Goal: Transaction & Acquisition: Purchase product/service

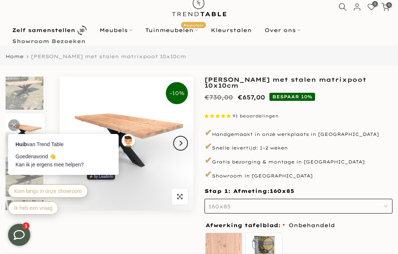
scroll to position [33, 0]
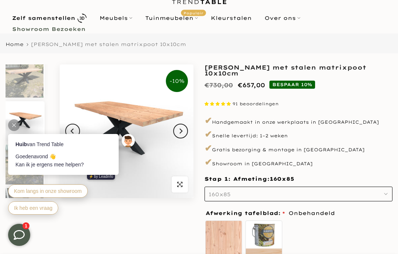
click at [177, 129] on button "Next" at bounding box center [180, 131] width 15 height 15
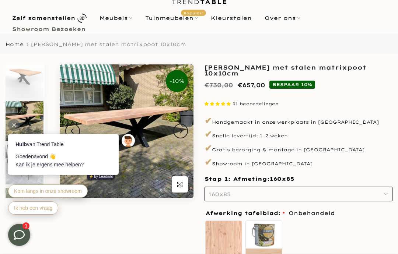
click at [178, 132] on button "Next" at bounding box center [180, 131] width 15 height 15
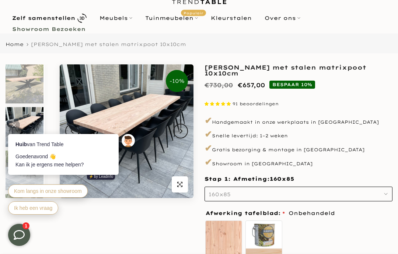
scroll to position [94, 0]
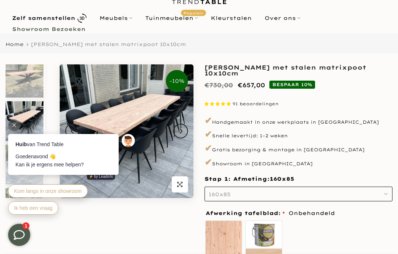
click at [179, 134] on icon "Next" at bounding box center [180, 131] width 5 height 6
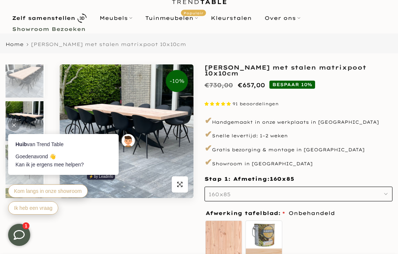
click at [176, 132] on button "Next" at bounding box center [180, 131] width 15 height 15
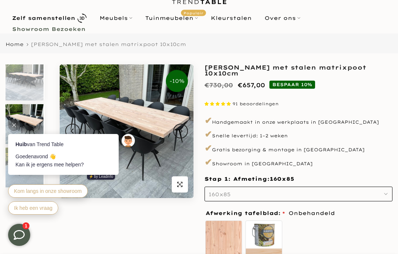
click at [176, 135] on button "Next" at bounding box center [180, 131] width 15 height 15
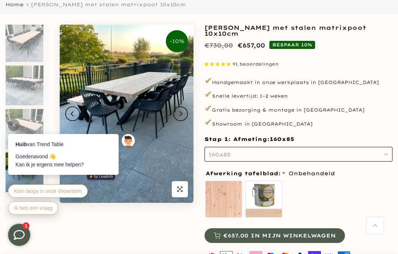
scroll to position [76, 0]
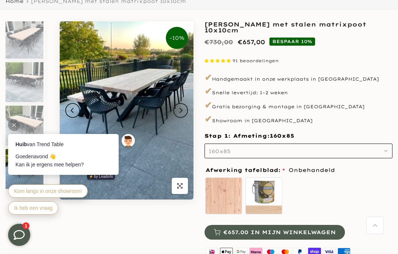
click at [115, 81] on img at bounding box center [127, 110] width 134 height 179
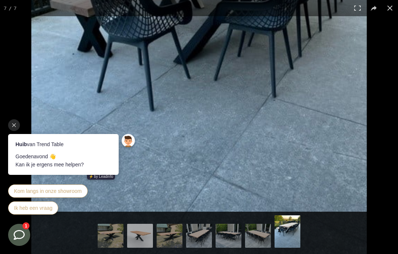
click at [21, 48] on div at bounding box center [199, 127] width 398 height 254
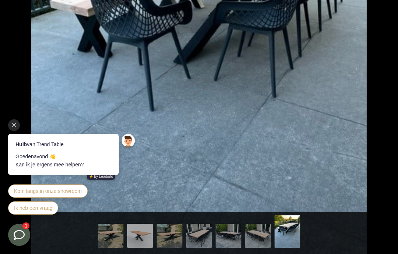
click at [8, 127] on div at bounding box center [14, 125] width 12 height 12
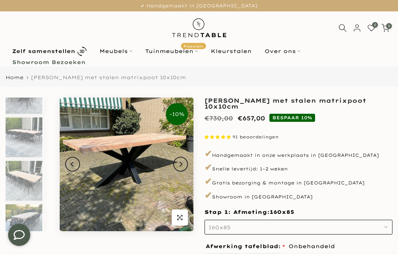
scroll to position [157, 1]
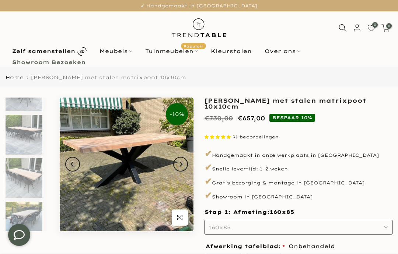
click at [24, 62] on b "Showroom Bezoeken" at bounding box center [48, 62] width 73 height 5
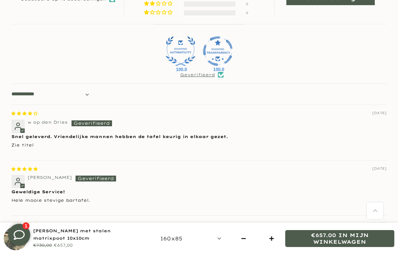
scroll to position [805, 0]
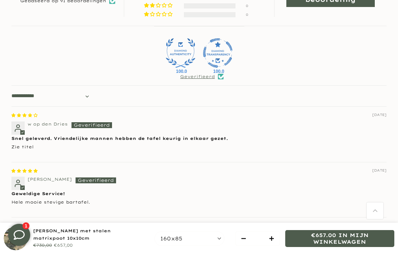
click at [78, 243] on div "[PERSON_NAME] met stalen matrixpoot 10x10cm" at bounding box center [85, 235] width 105 height 15
click at [99, 243] on div "[PERSON_NAME] met stalen matrixpoot 10x10cm" at bounding box center [85, 235] width 105 height 15
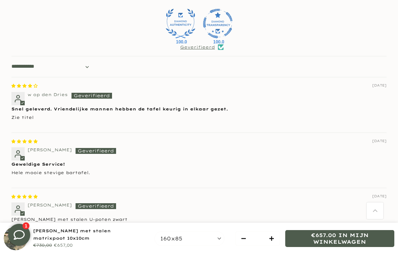
click at [169, 238] on span "160x85" at bounding box center [171, 239] width 22 height 7
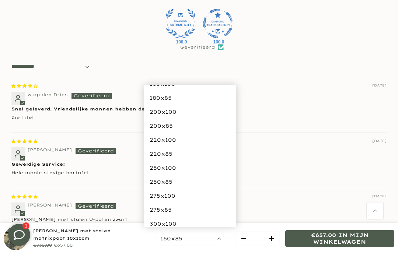
scroll to position [42, 0]
click at [152, 169] on button "250x100" at bounding box center [190, 168] width 92 height 14
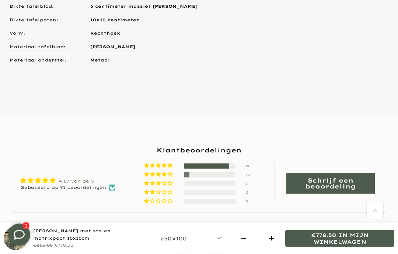
scroll to position [598, 0]
